Goal: Check status: Check status

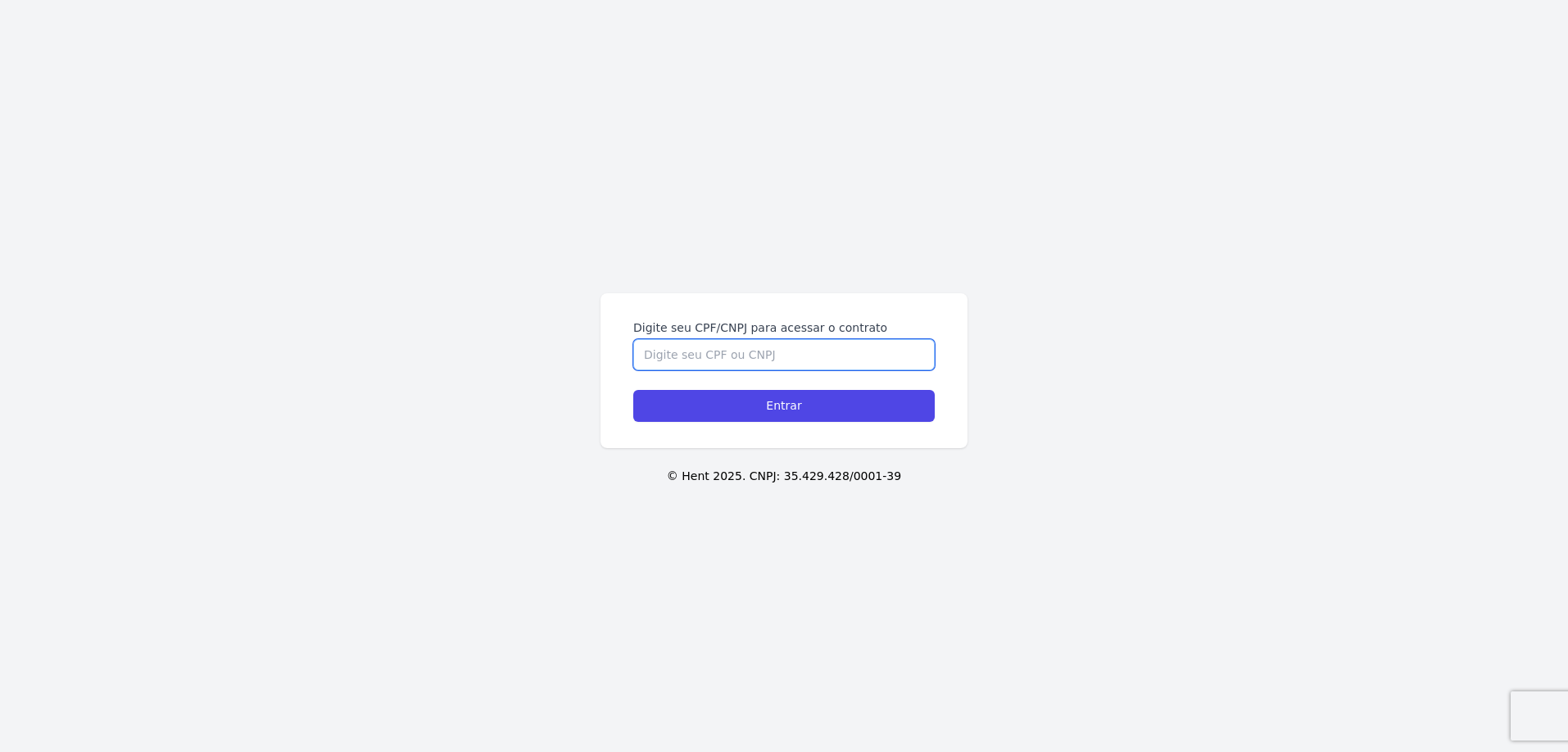
click at [838, 360] on input "Digite seu CPF/CNPJ para acessar o contrato" at bounding box center [783, 354] width 301 height 31
type input "35622999820"
click at [633, 390] on input "Entrar" at bounding box center [783, 406] width 301 height 32
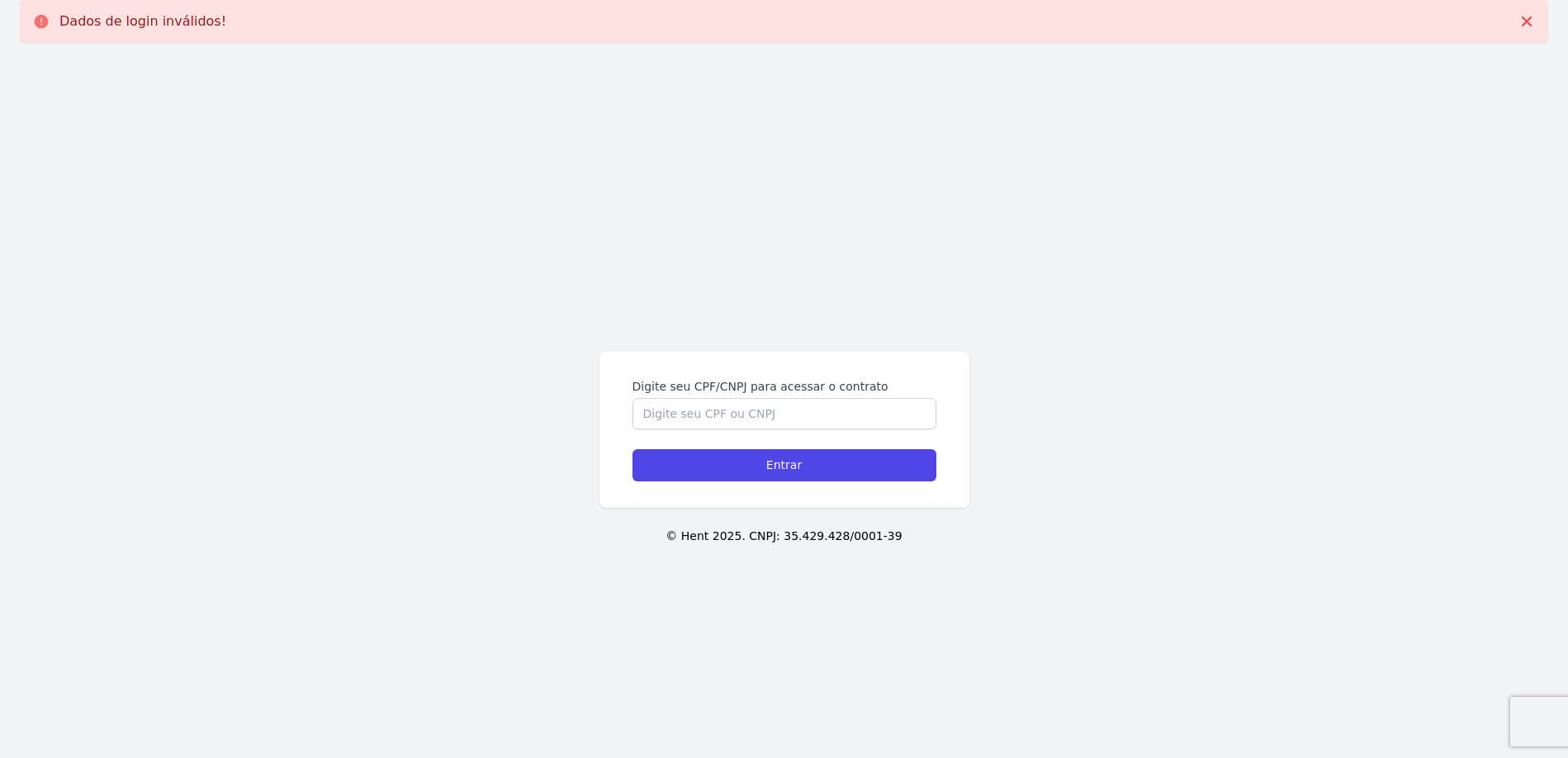
click at [790, 416] on input "Digite seu CPF/CNPJ para acessar o contrato" at bounding box center [784, 413] width 303 height 31
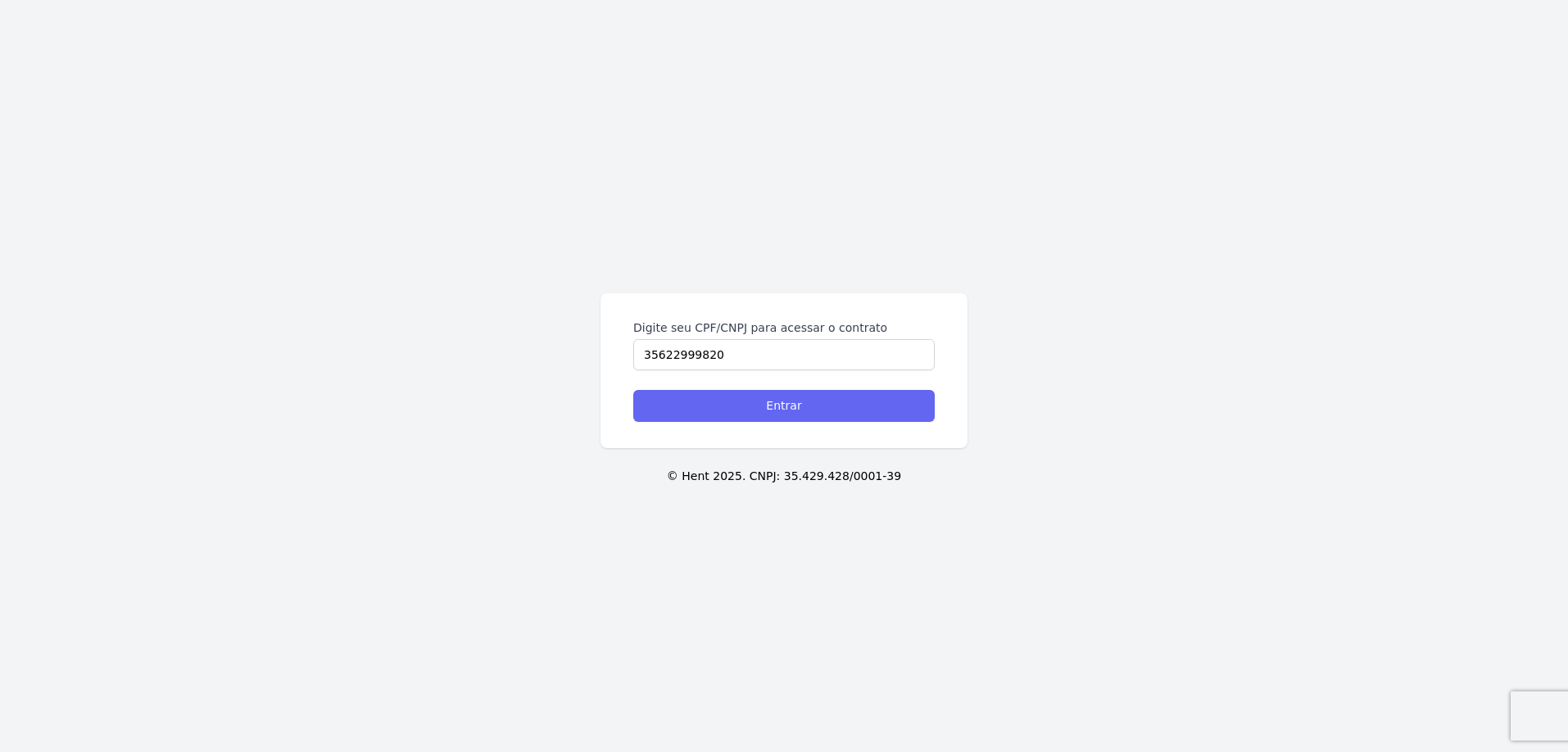
type input "35622999820"
click at [766, 401] on input "Entrar" at bounding box center [783, 406] width 301 height 32
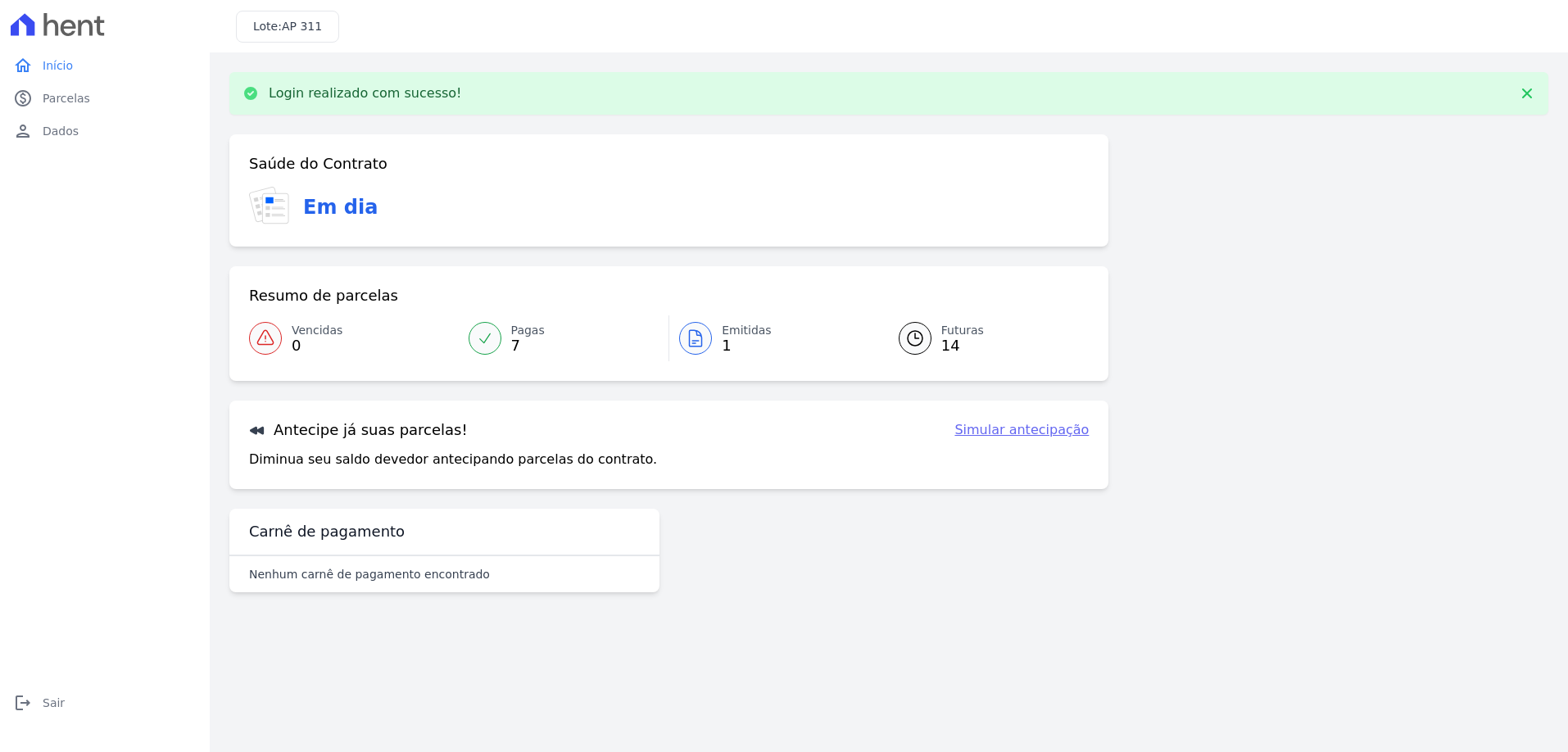
click at [735, 327] on span "Emitidas" at bounding box center [747, 330] width 50 height 18
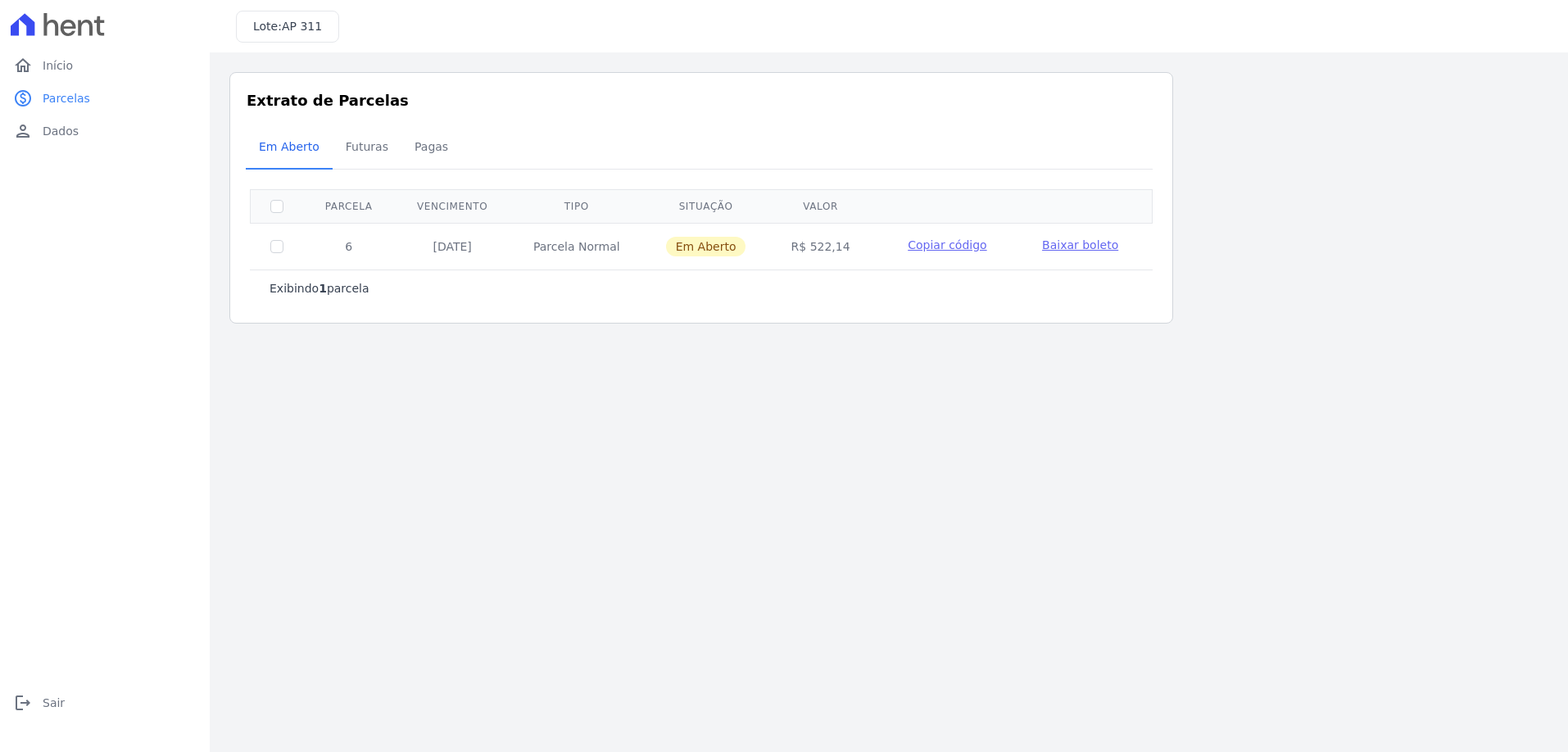
click at [1084, 246] on span "Baixar boleto" at bounding box center [1080, 245] width 76 height 13
click at [417, 139] on span "Pagas" at bounding box center [431, 146] width 53 height 33
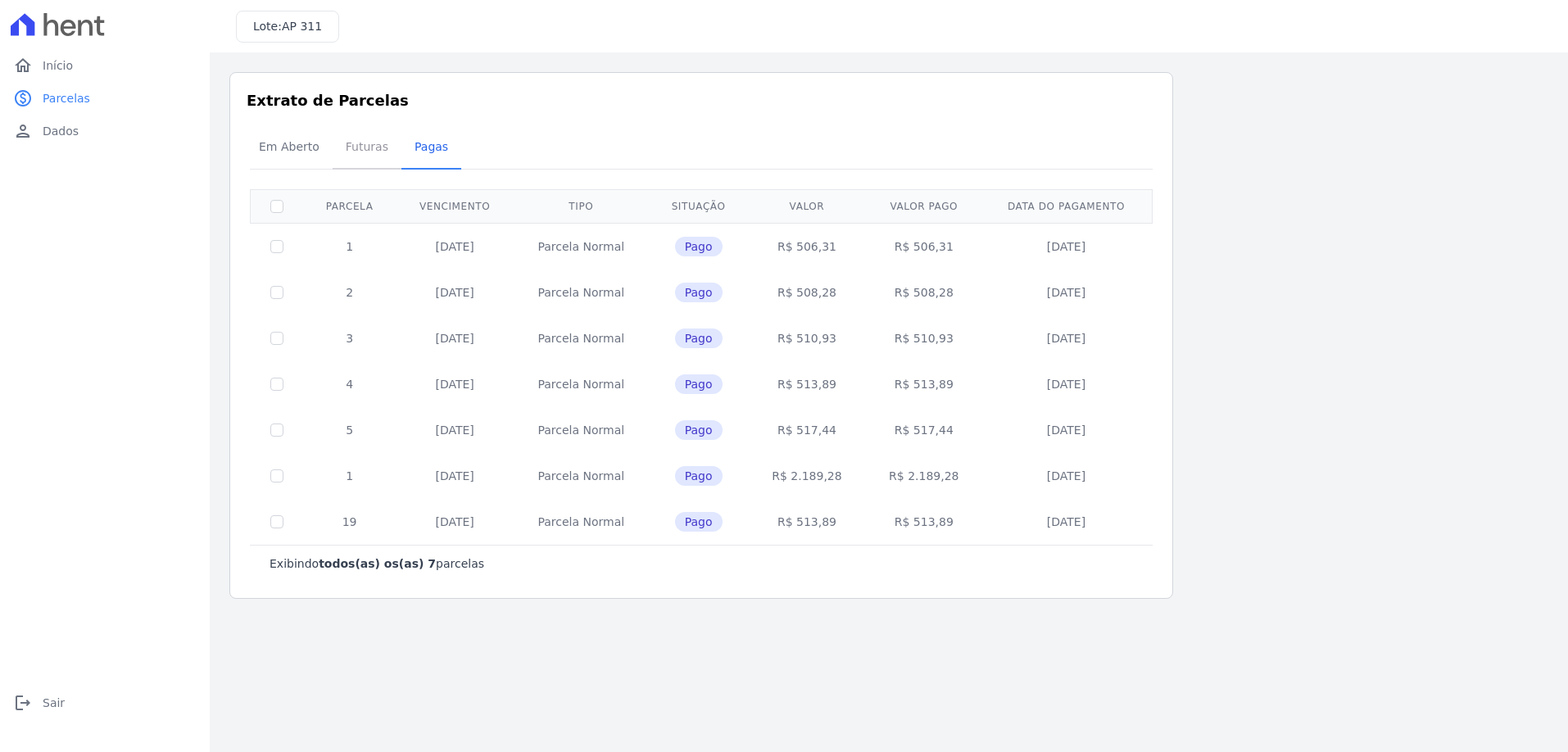
click at [358, 147] on span "Futuras" at bounding box center [367, 146] width 62 height 33
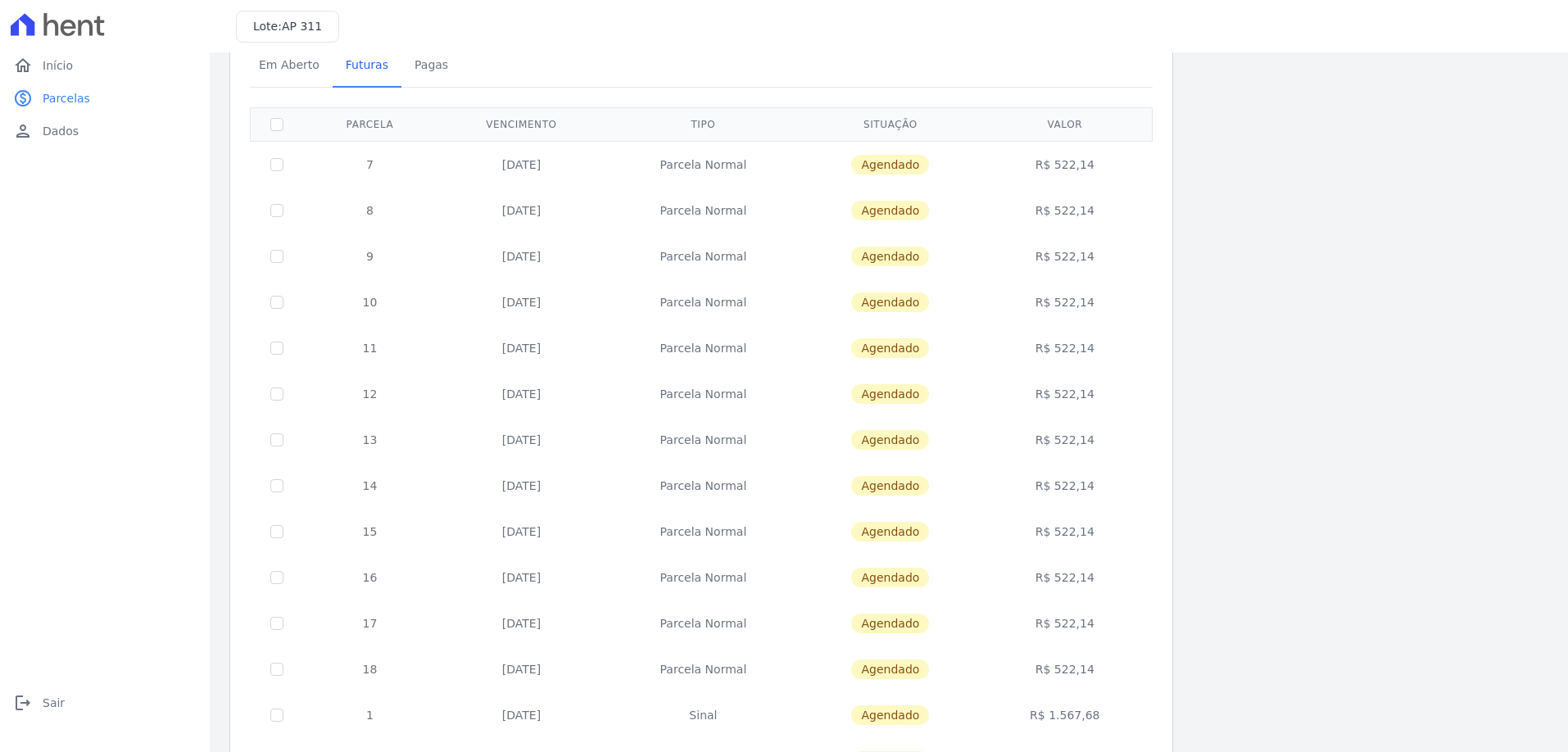
scroll to position [163, 0]
